Goal: Information Seeking & Learning: Learn about a topic

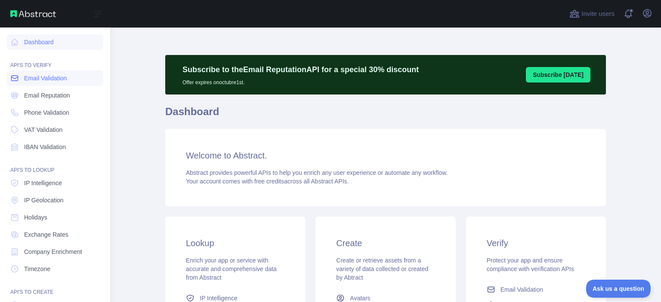
click at [47, 79] on span "Email Validation" at bounding box center [45, 78] width 43 height 9
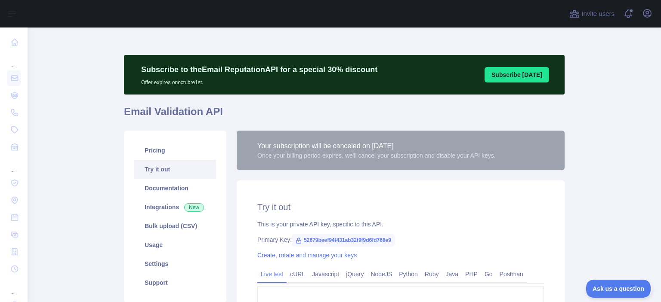
scroll to position [111, 0]
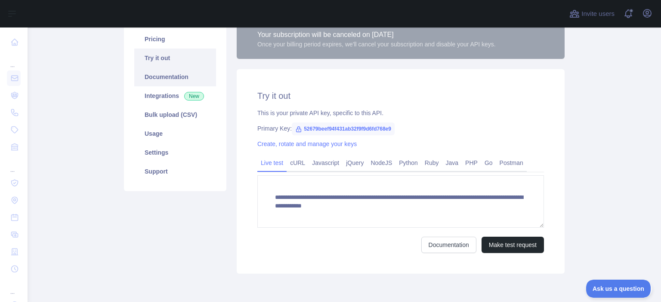
click at [178, 77] on link "Documentation" at bounding box center [175, 77] width 82 height 19
click at [168, 151] on link "Settings" at bounding box center [175, 152] width 82 height 19
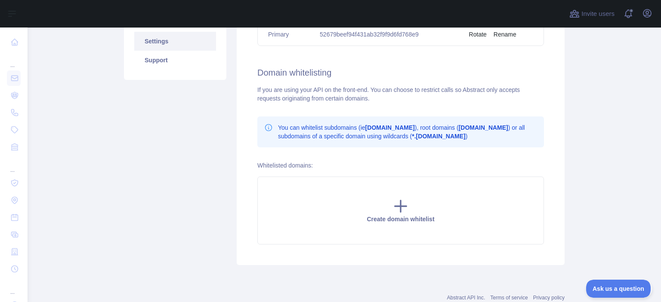
scroll to position [167, 0]
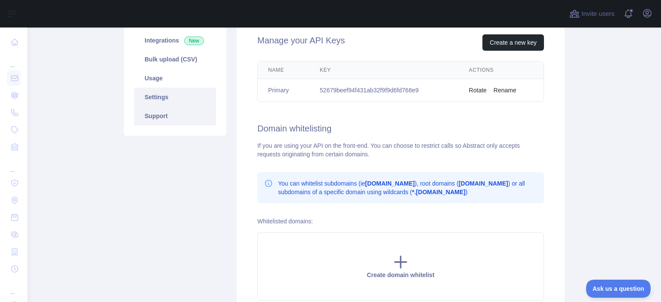
click at [186, 114] on link "Support" at bounding box center [175, 116] width 82 height 19
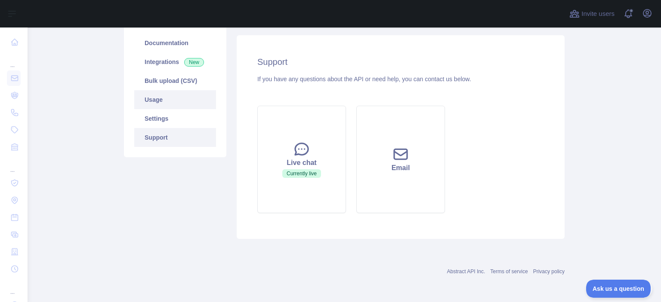
click at [169, 97] on link "Usage" at bounding box center [175, 99] width 82 height 19
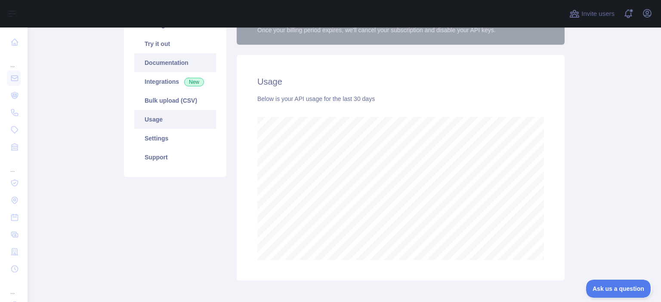
scroll to position [145, 0]
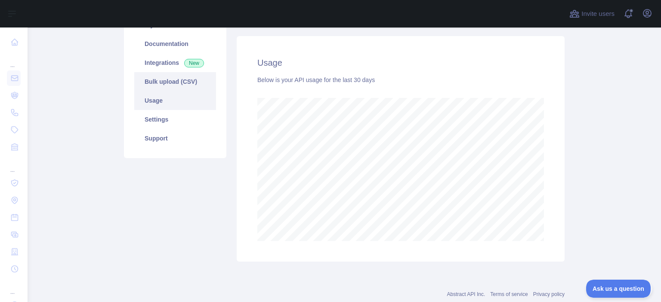
click at [180, 83] on link "Bulk upload (CSV)" at bounding box center [175, 81] width 82 height 19
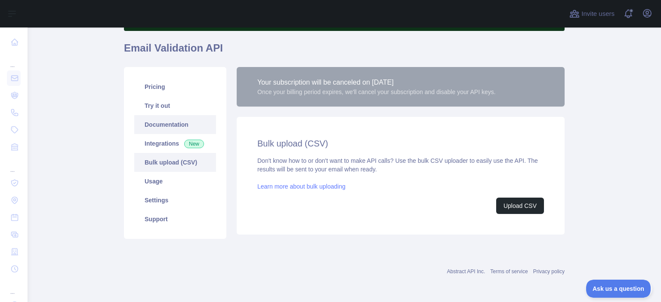
click at [163, 126] on link "Documentation" at bounding box center [175, 124] width 82 height 19
click at [169, 122] on link "Documentation" at bounding box center [175, 124] width 82 height 19
click at [185, 109] on link "Try it out" at bounding box center [175, 105] width 82 height 19
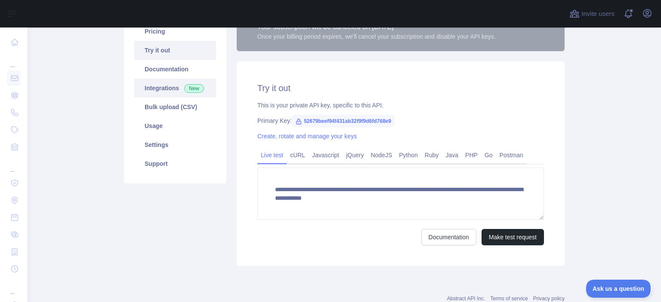
scroll to position [120, 0]
click at [169, 35] on link "Pricing" at bounding box center [175, 31] width 82 height 19
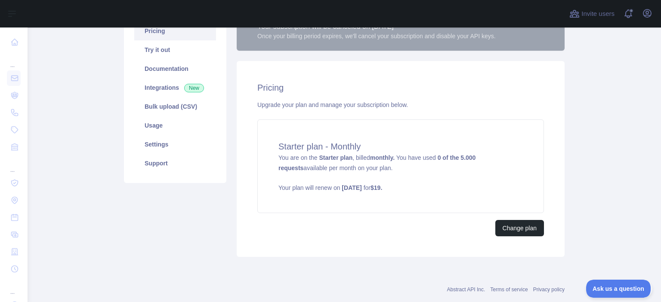
click at [517, 236] on div "Pricing Upgrade your plan and manage your subscription below. Starter plan - Mo…" at bounding box center [401, 159] width 328 height 196
click at [450, 168] on div "Starter plan - Monthly You are on the Starter plan , billed monthly. You have u…" at bounding box center [400, 167] width 287 height 94
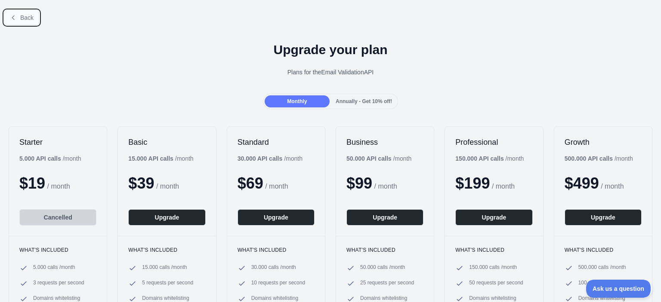
click at [16, 15] on icon at bounding box center [13, 17] width 7 height 7
